Goal: Find specific page/section: Find specific page/section

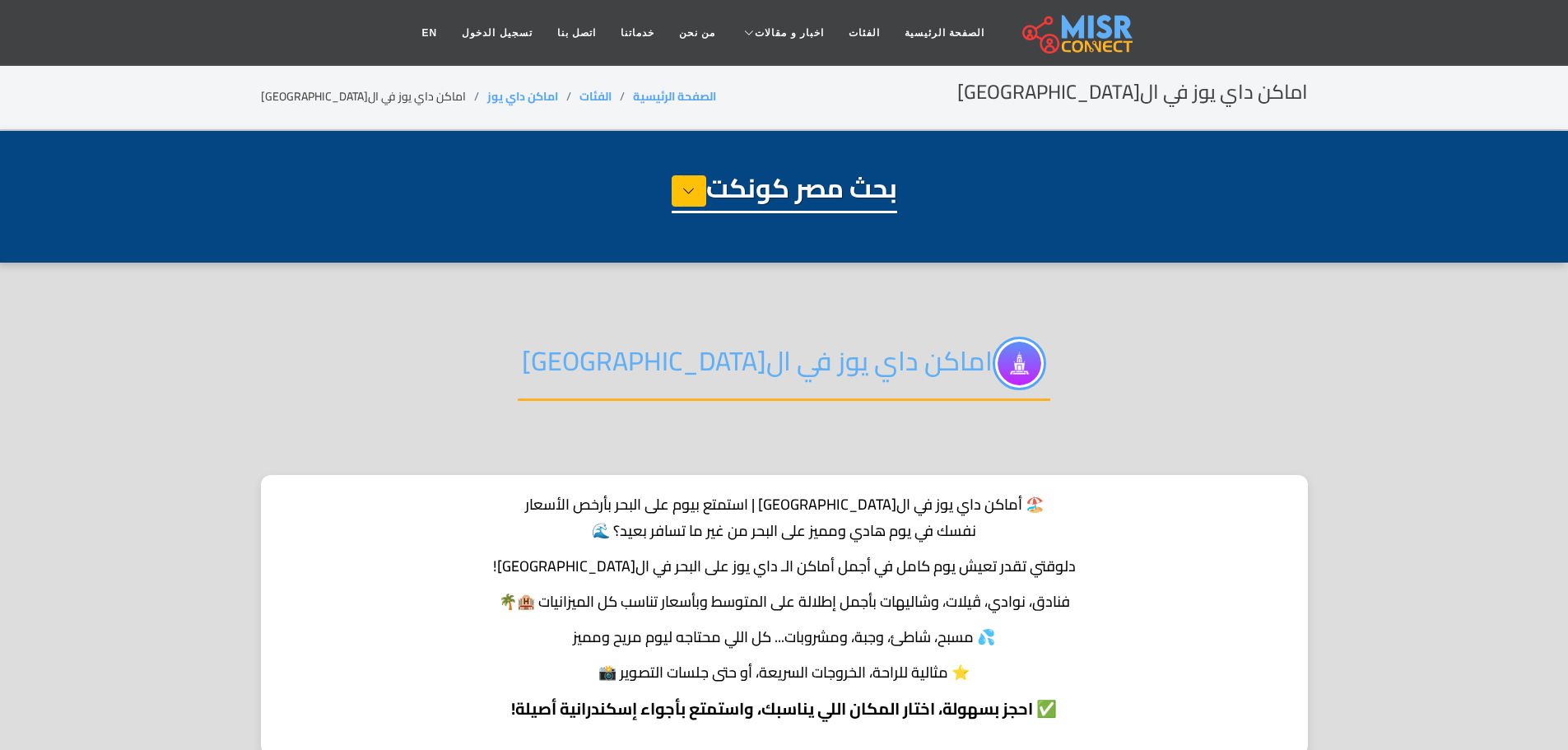
select select "**********"
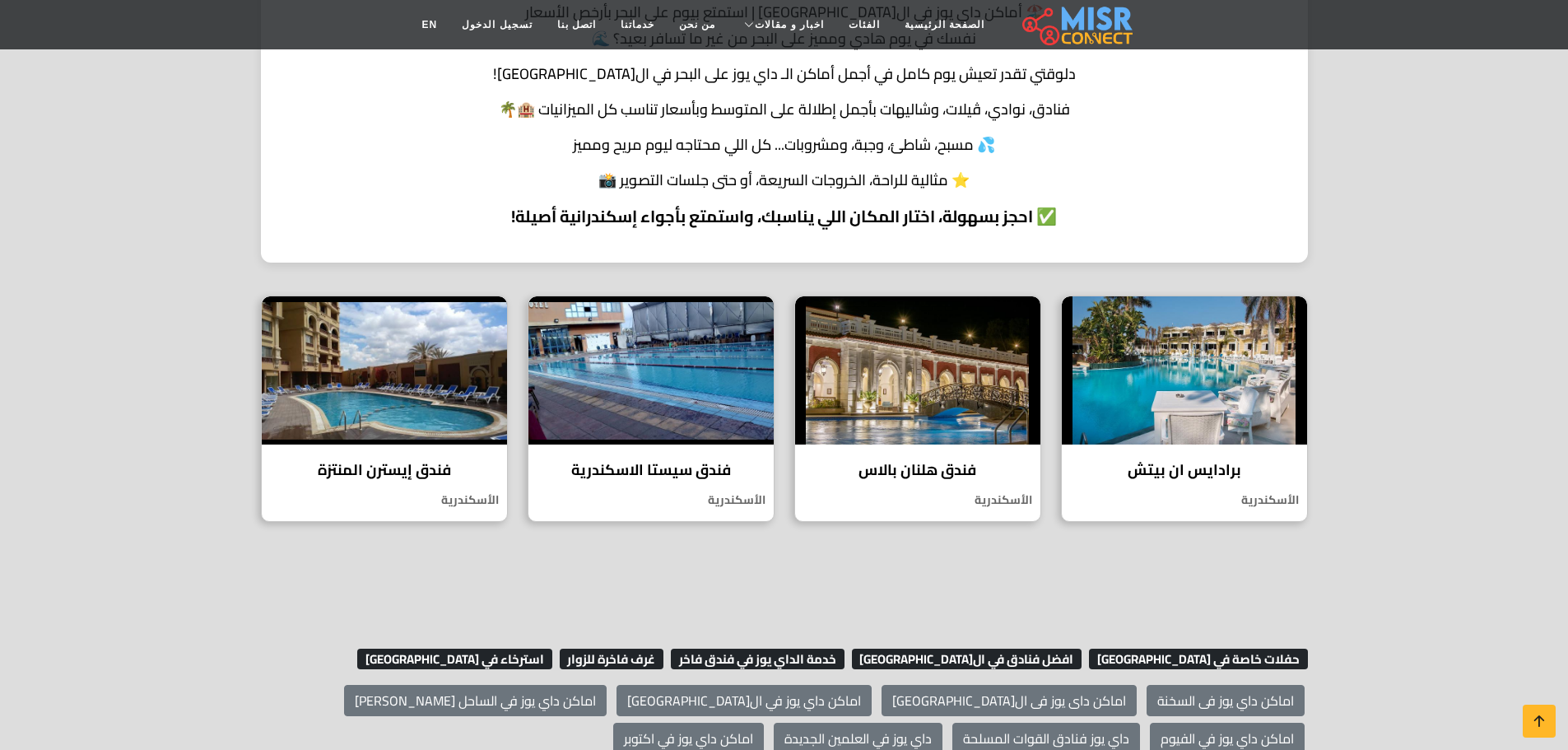
scroll to position [494, 0]
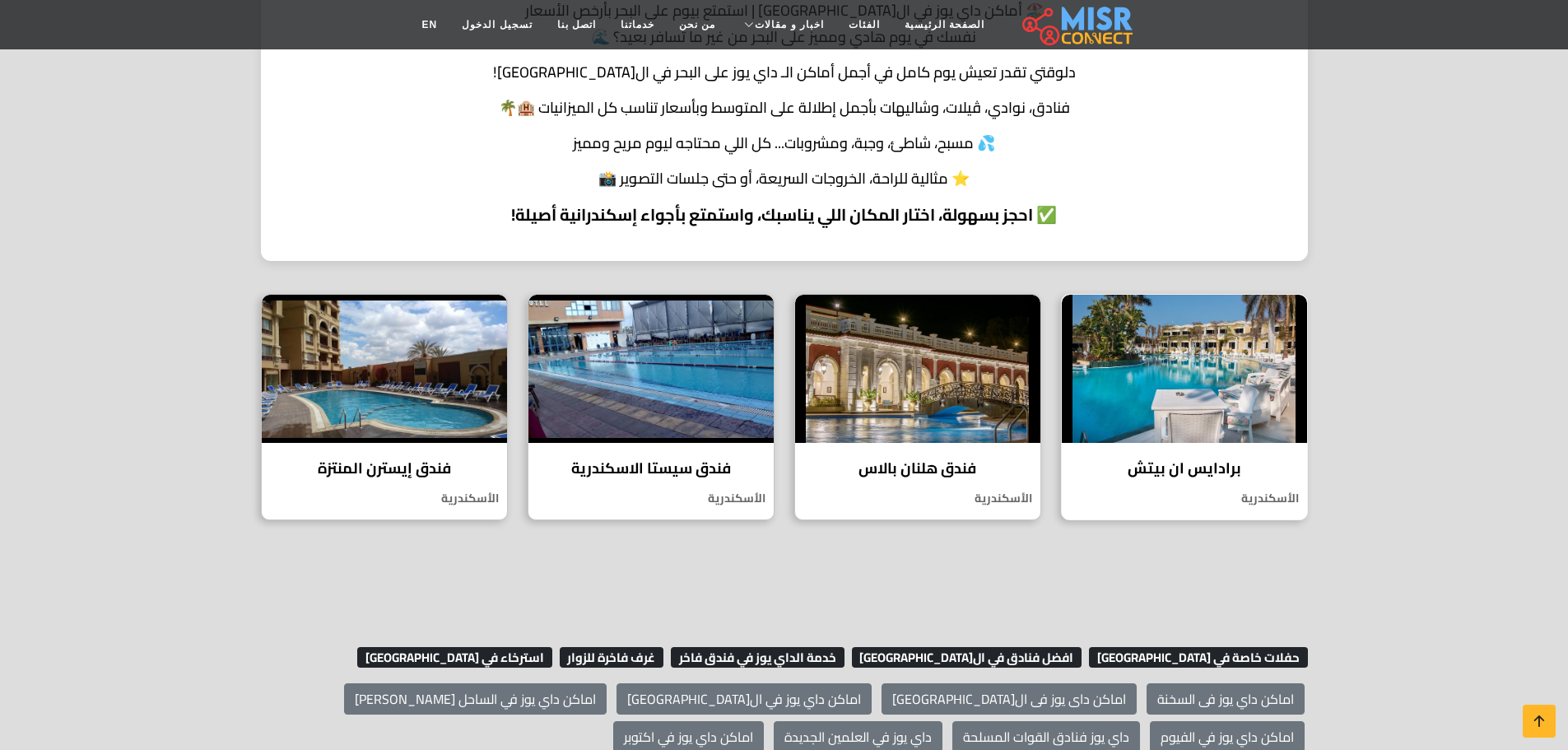
click at [1182, 473] on h4 "برادايس ان بيتش" at bounding box center [1184, 468] width 221 height 18
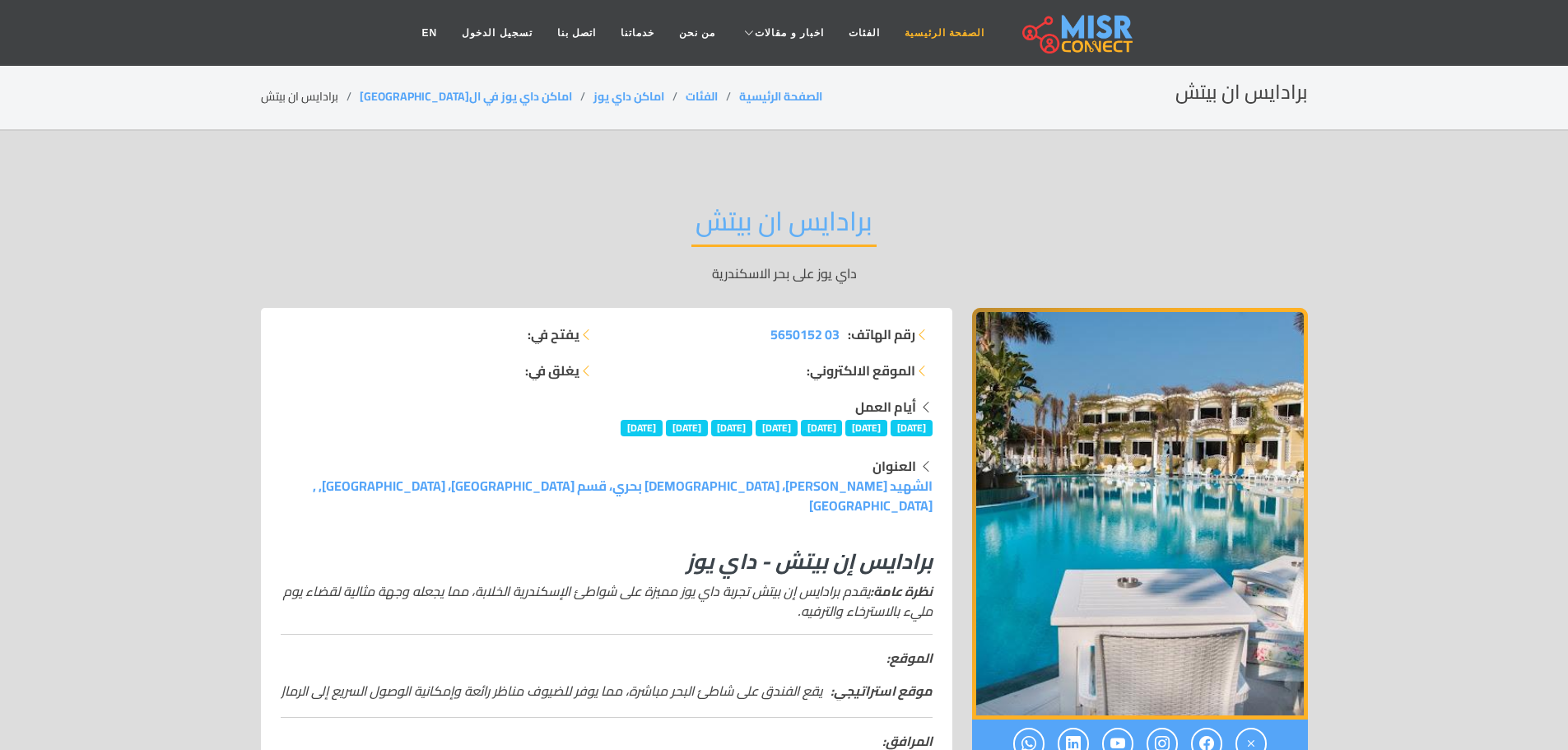
click at [940, 29] on link "الصفحة الرئيسية" at bounding box center [944, 33] width 104 height 31
